Goal: Task Accomplishment & Management: Manage account settings

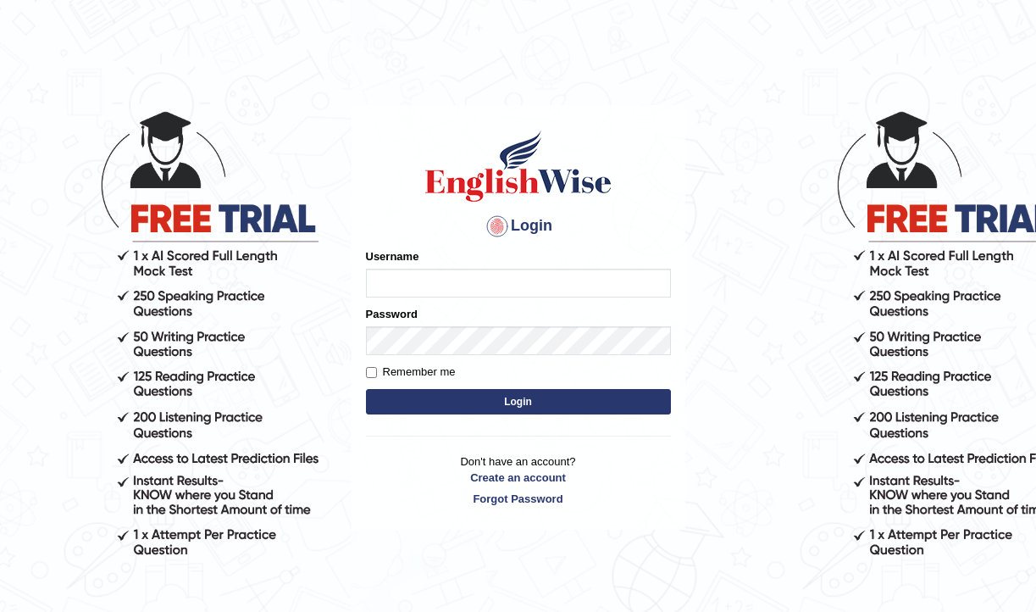
type input "pujap_parramatta"
click at [530, 403] on button "Login" at bounding box center [518, 401] width 305 height 25
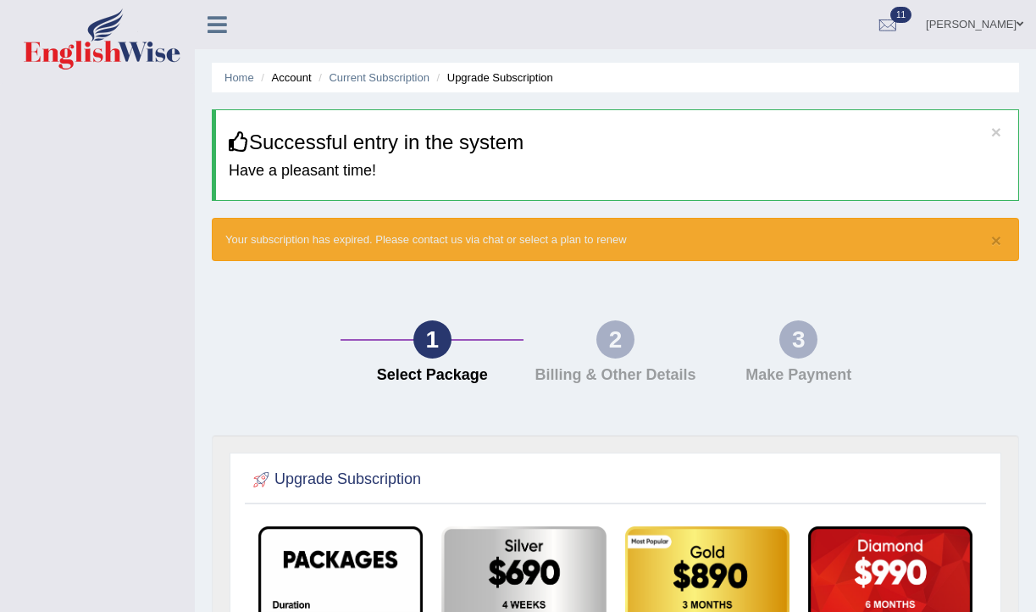
click at [214, 29] on icon at bounding box center [217, 25] width 19 height 22
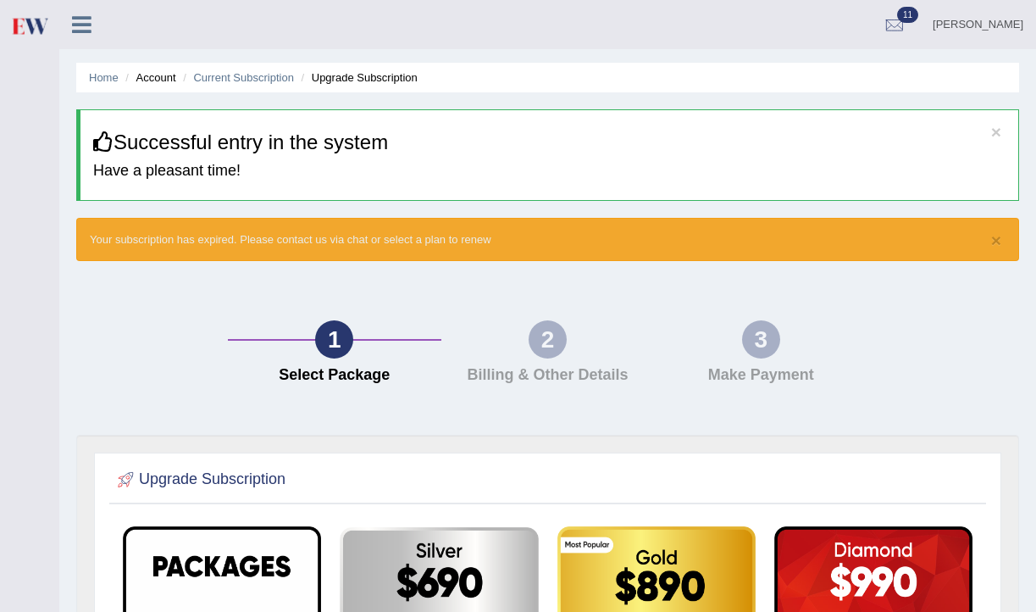
click at [895, 23] on link "11" at bounding box center [895, 22] width 51 height 44
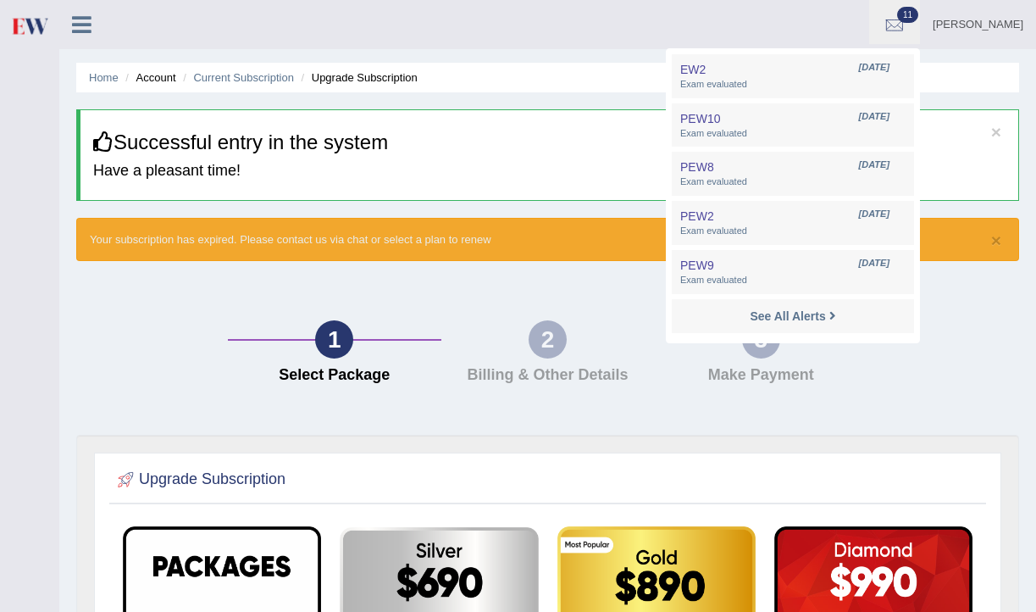
click at [932, 22] on link "Puja Poudel Adhikari" at bounding box center [978, 22] width 116 height 44
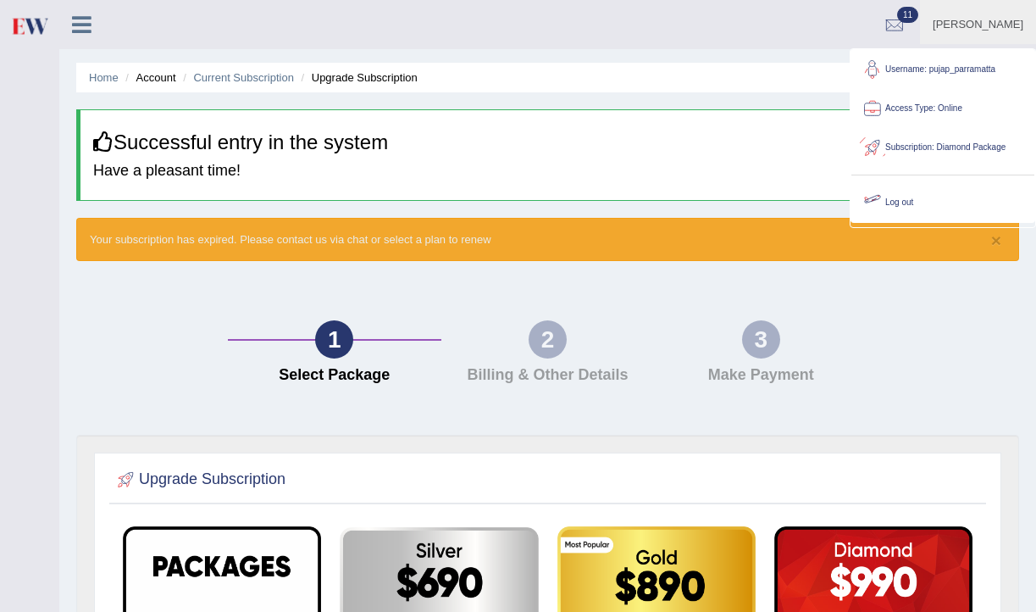
click at [920, 205] on link "Log out" at bounding box center [943, 202] width 183 height 39
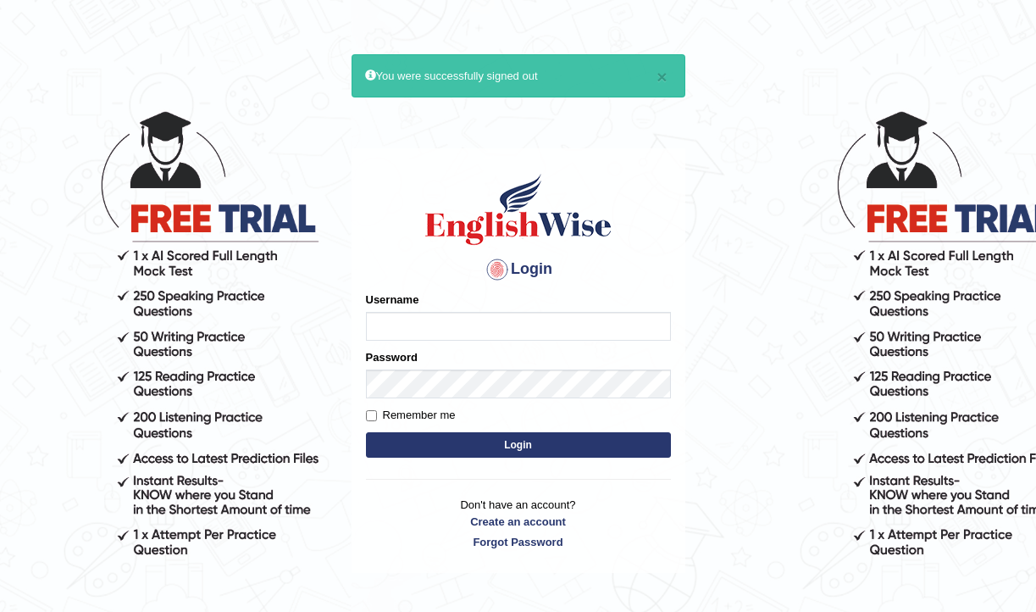
type input "pujap_parramatta"
click at [496, 447] on button "Login" at bounding box center [518, 444] width 305 height 25
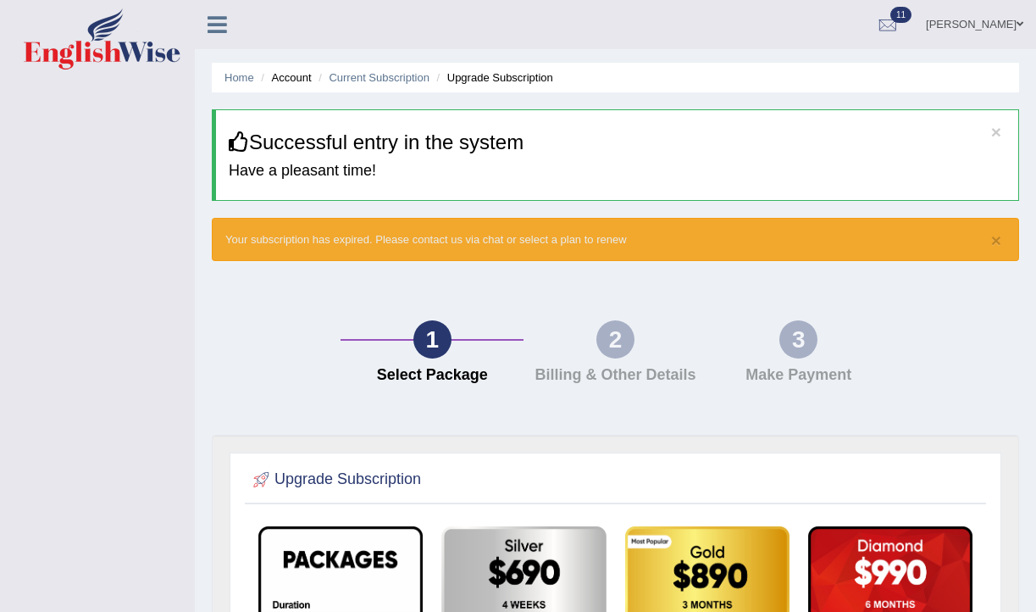
click at [220, 31] on icon at bounding box center [217, 25] width 19 height 22
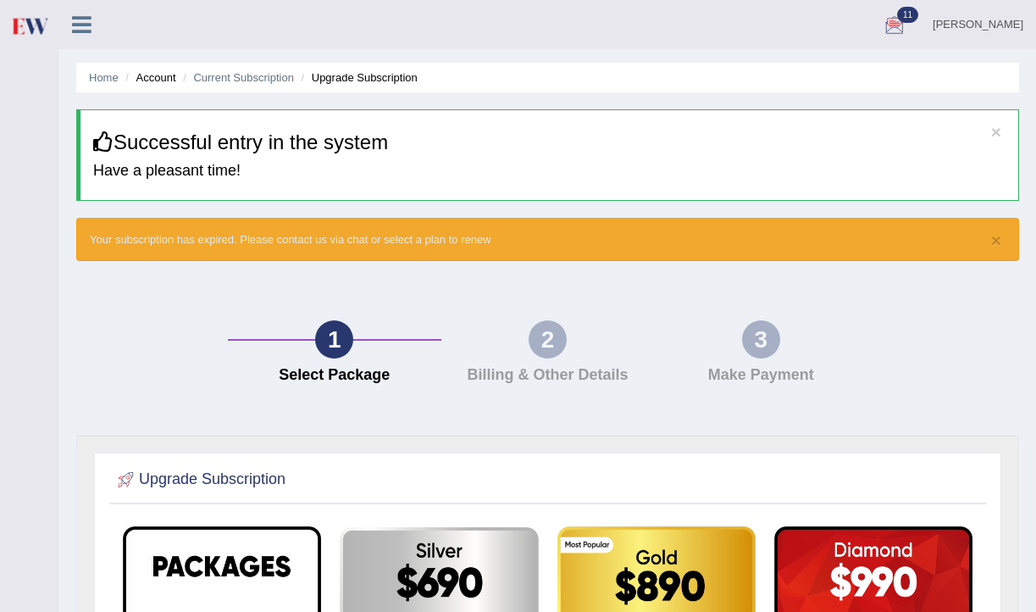
click at [932, 36] on link "Puja Poudel Adhikari" at bounding box center [978, 22] width 116 height 44
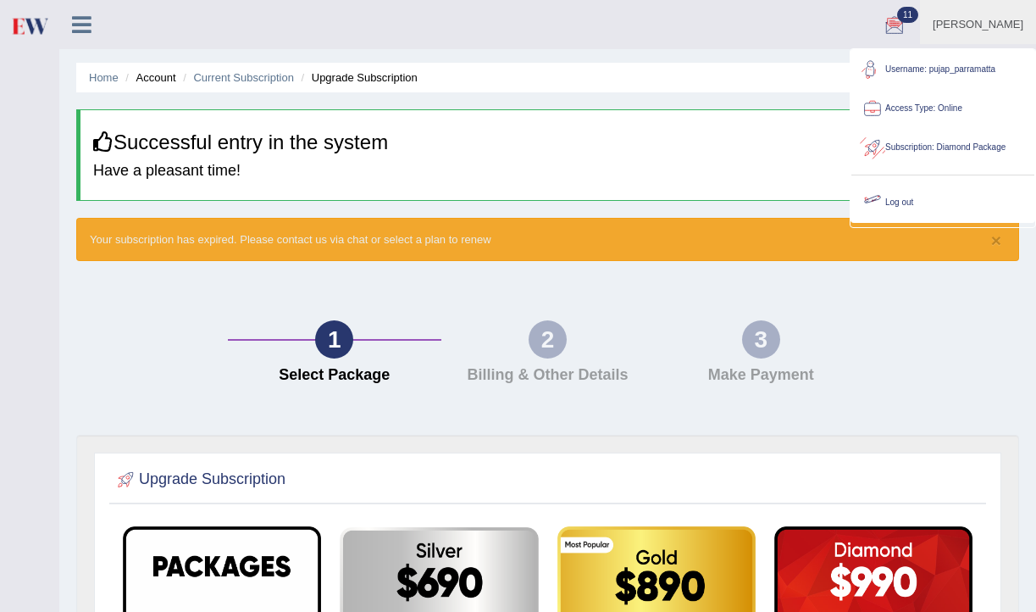
click at [903, 199] on link "Log out" at bounding box center [943, 202] width 183 height 39
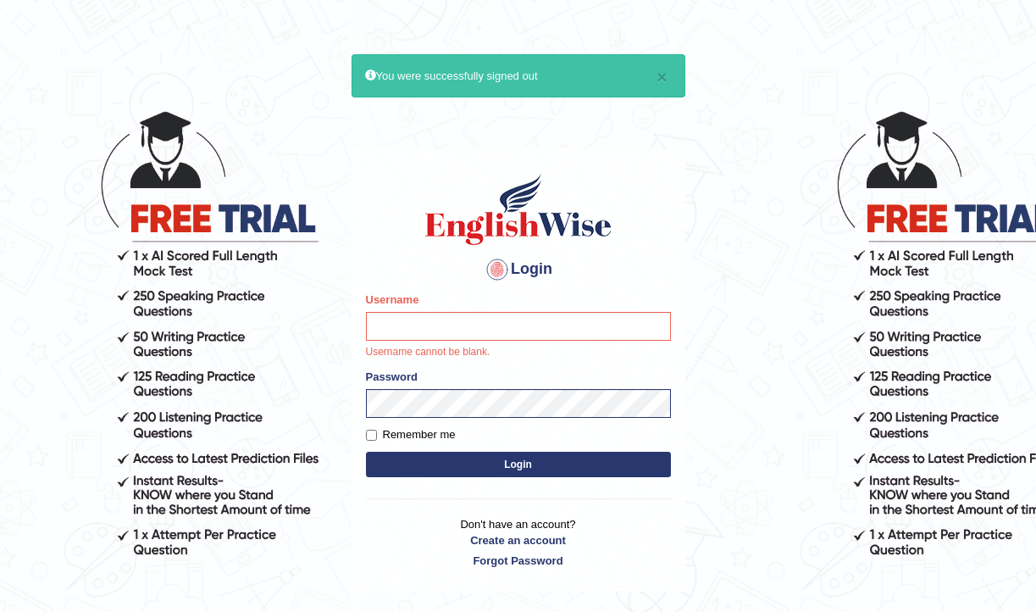
click at [414, 333] on input "Username" at bounding box center [518, 326] width 305 height 29
